Goal: Transaction & Acquisition: Purchase product/service

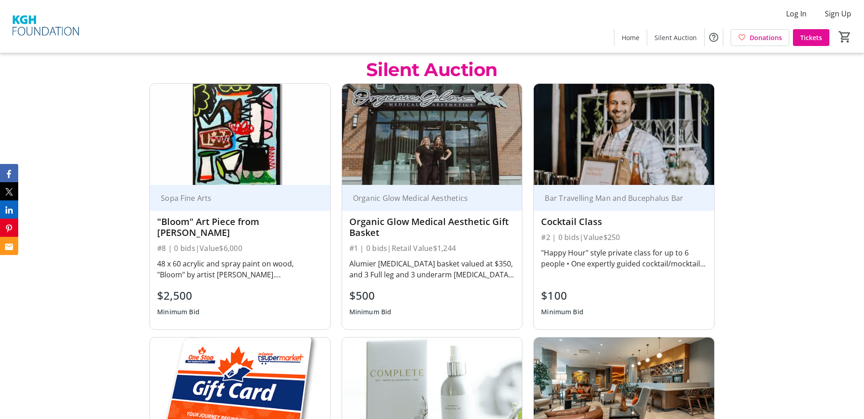
scroll to position [273, 0]
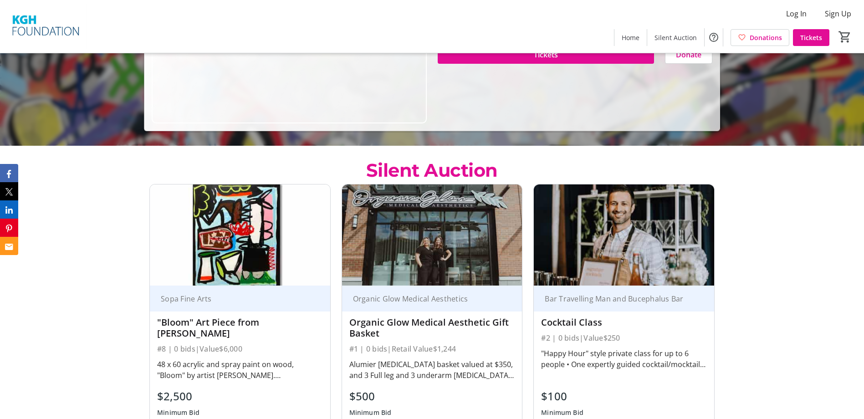
click at [199, 343] on div "#8 | 0 bids | Value $6,000" at bounding box center [240, 349] width 166 height 13
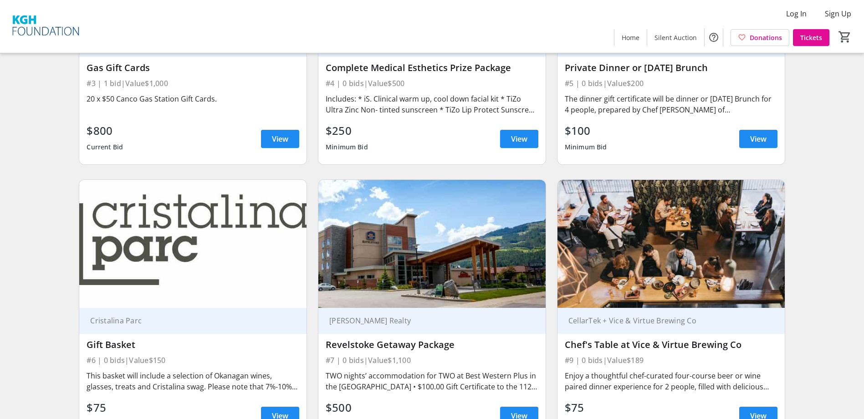
scroll to position [558, 0]
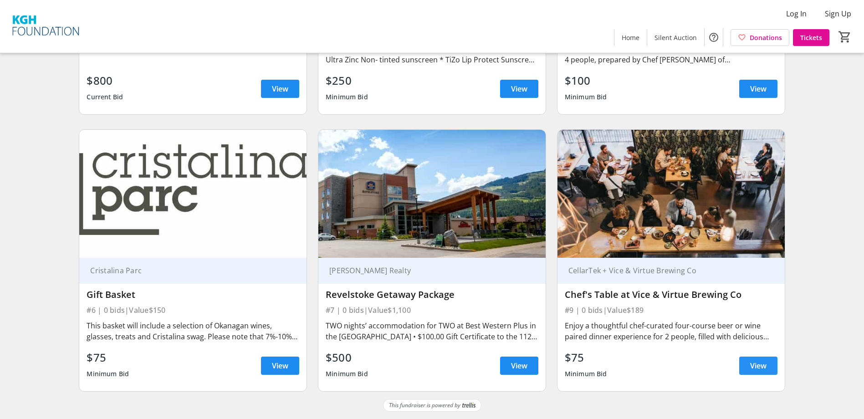
click at [755, 367] on span "View" at bounding box center [758, 365] width 16 height 11
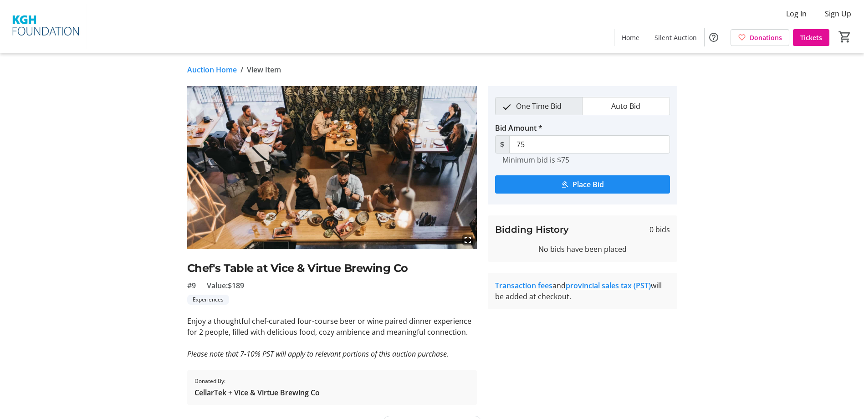
scroll to position [21, 0]
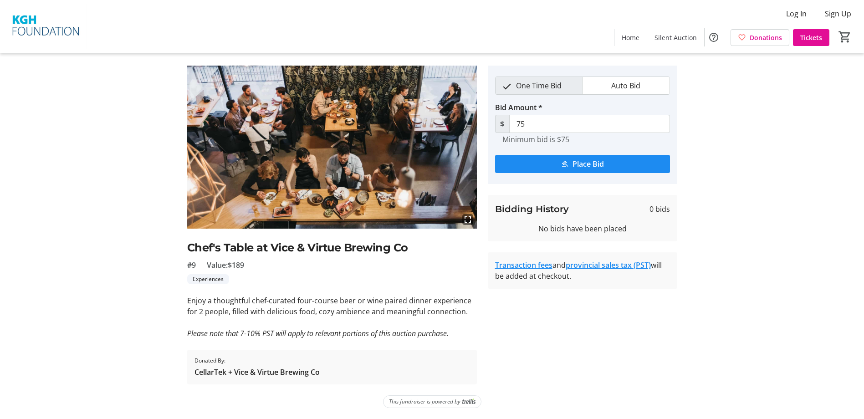
scroll to position [558, 0]
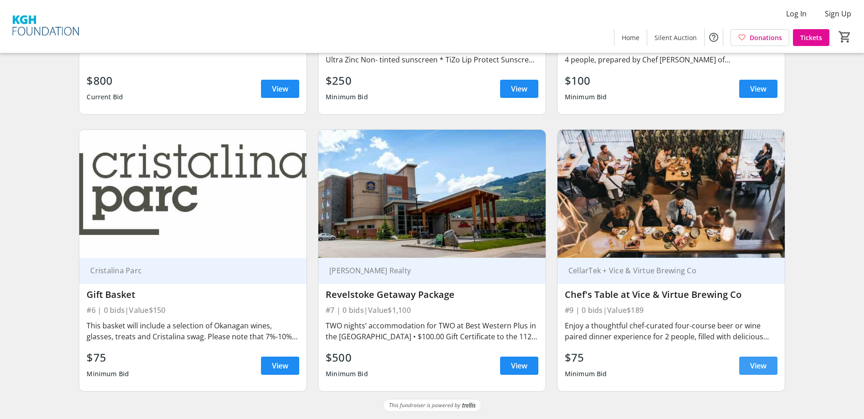
click at [752, 360] on span at bounding box center [759, 366] width 38 height 22
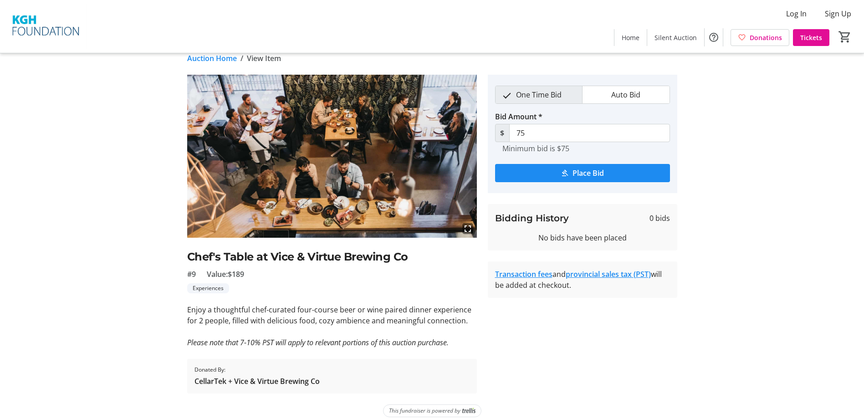
scroll to position [21, 0]
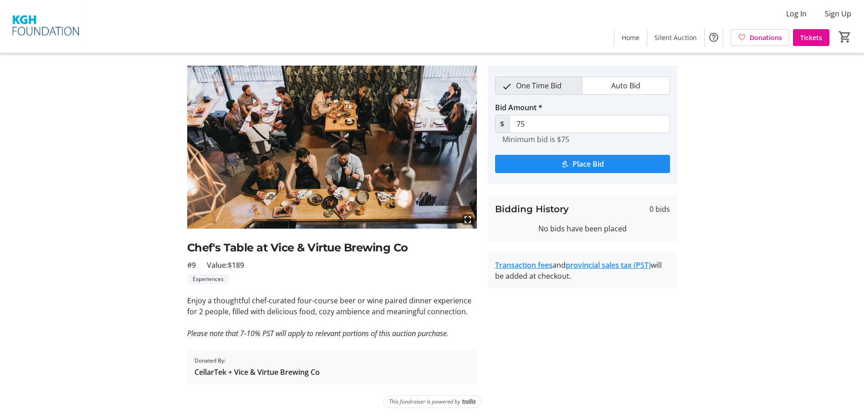
drag, startPoint x: 406, startPoint y: 246, endPoint x: 156, endPoint y: 245, distance: 249.7
click at [140, 246] on div "fullscreen Chef's Table at Vice & Virtue Brewing Co #9 Value: $189 Experiences …" at bounding box center [432, 225] width 601 height 319
